Goal: Information Seeking & Learning: Learn about a topic

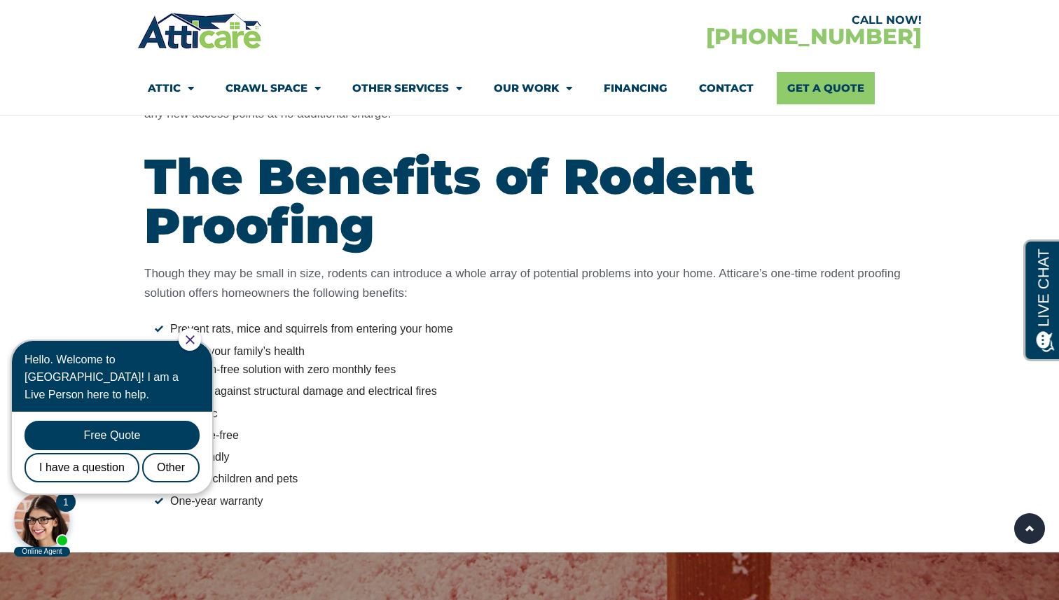
scroll to position [1659, 0]
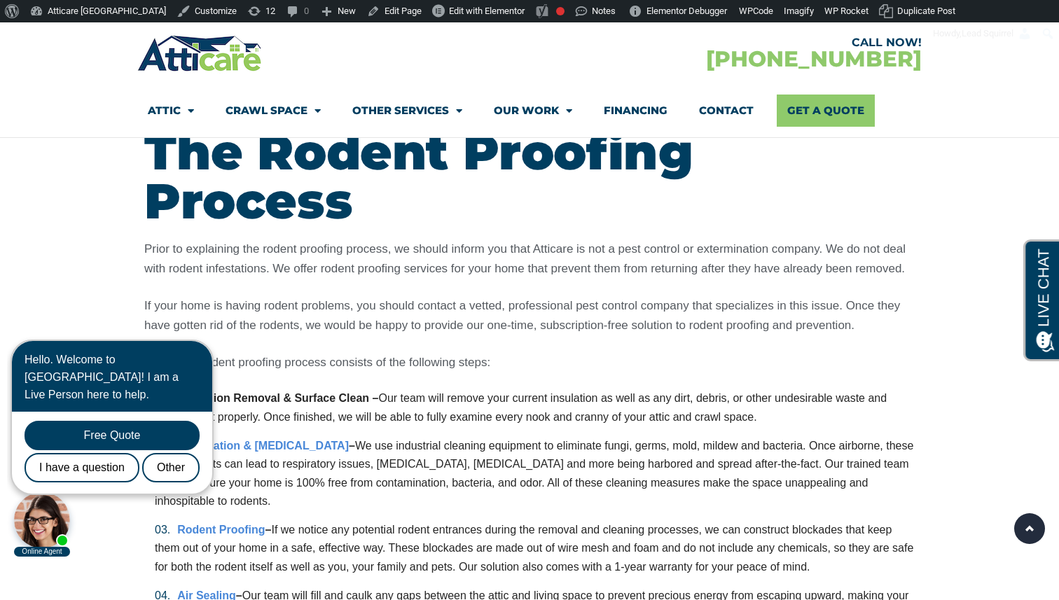
scroll to position [3187, 0]
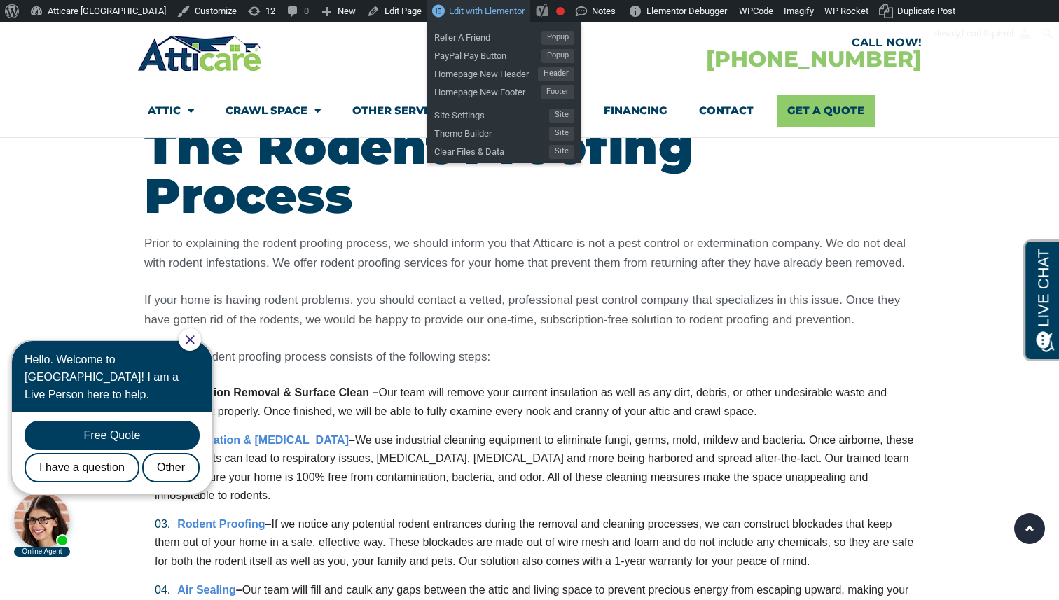
click at [449, 9] on span "Edit with Elementor" at bounding box center [487, 11] width 76 height 11
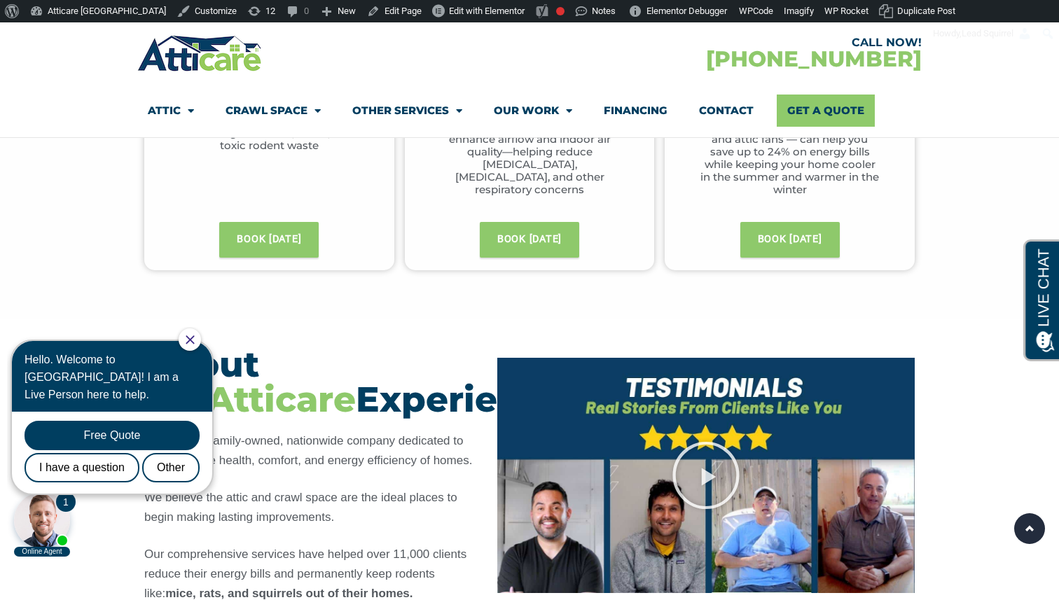
scroll to position [925, 0]
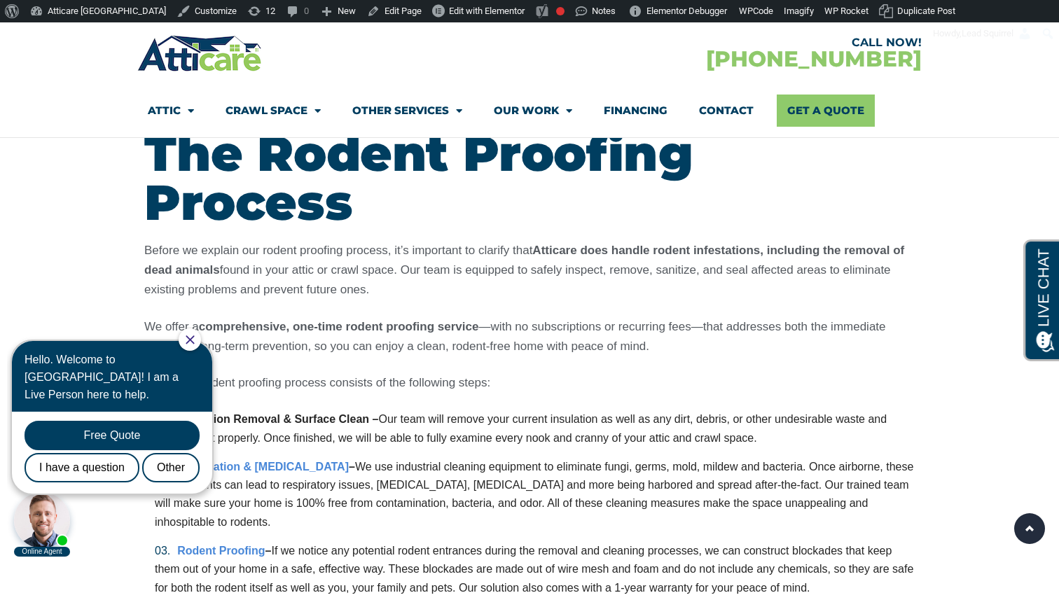
scroll to position [3180, 0]
